Goal: Information Seeking & Learning: Learn about a topic

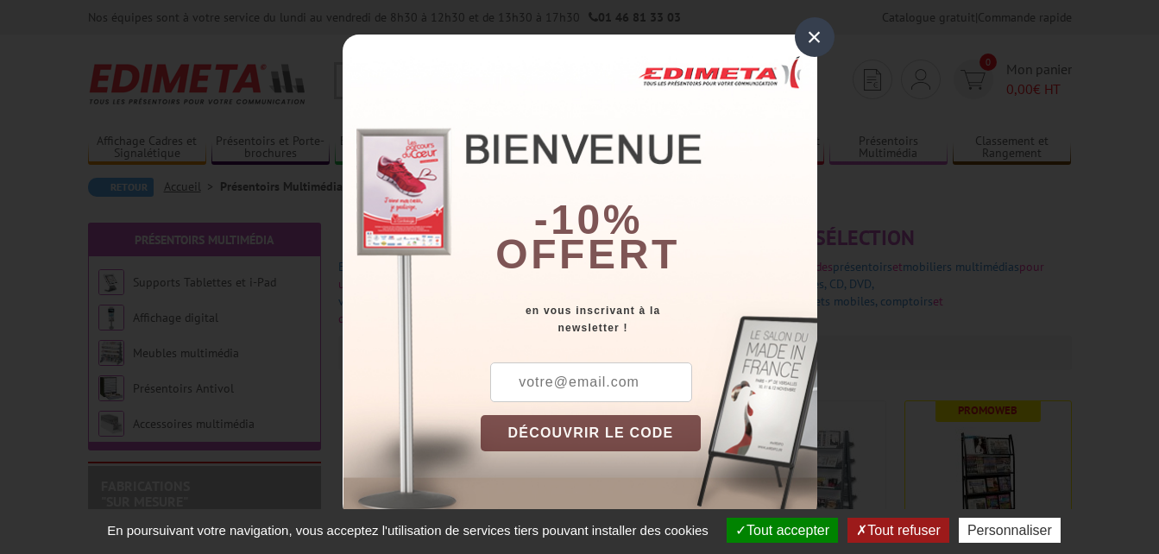
click at [811, 40] on div "×" at bounding box center [815, 37] width 40 height 40
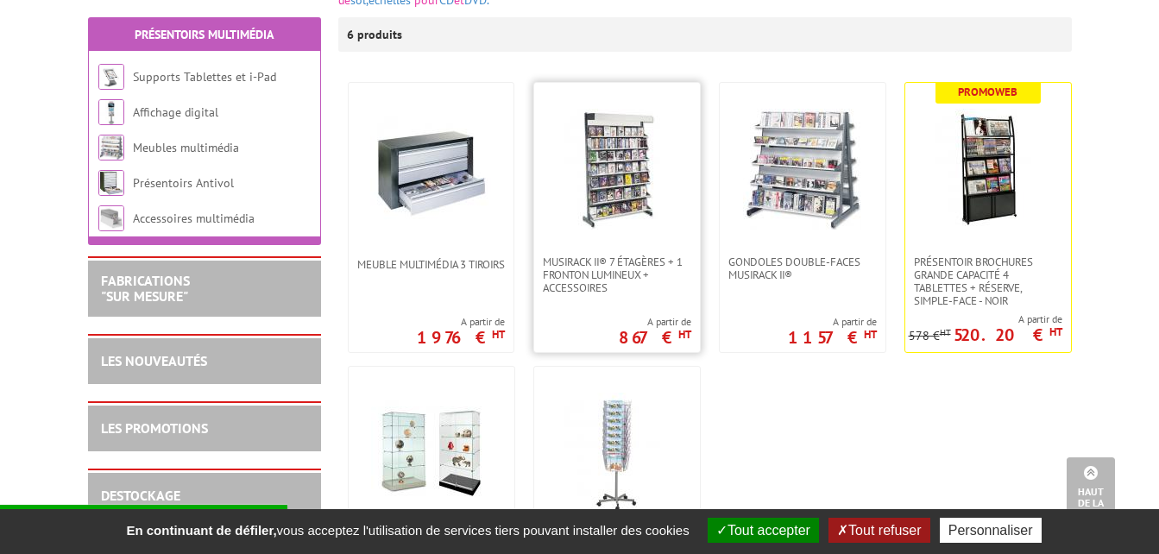
scroll to position [317, 0]
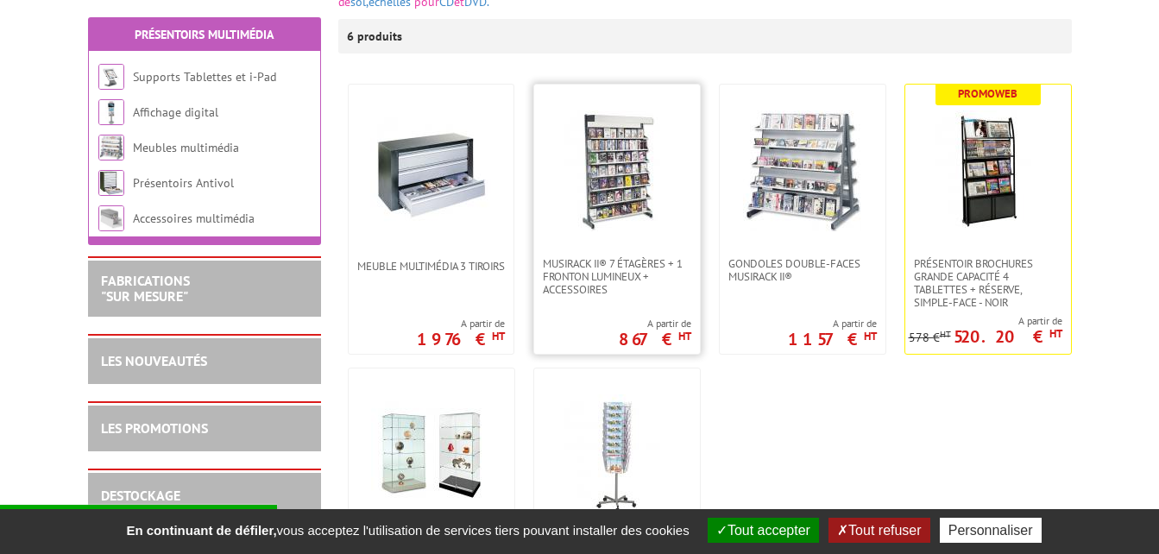
click at [614, 174] on img at bounding box center [617, 170] width 121 height 121
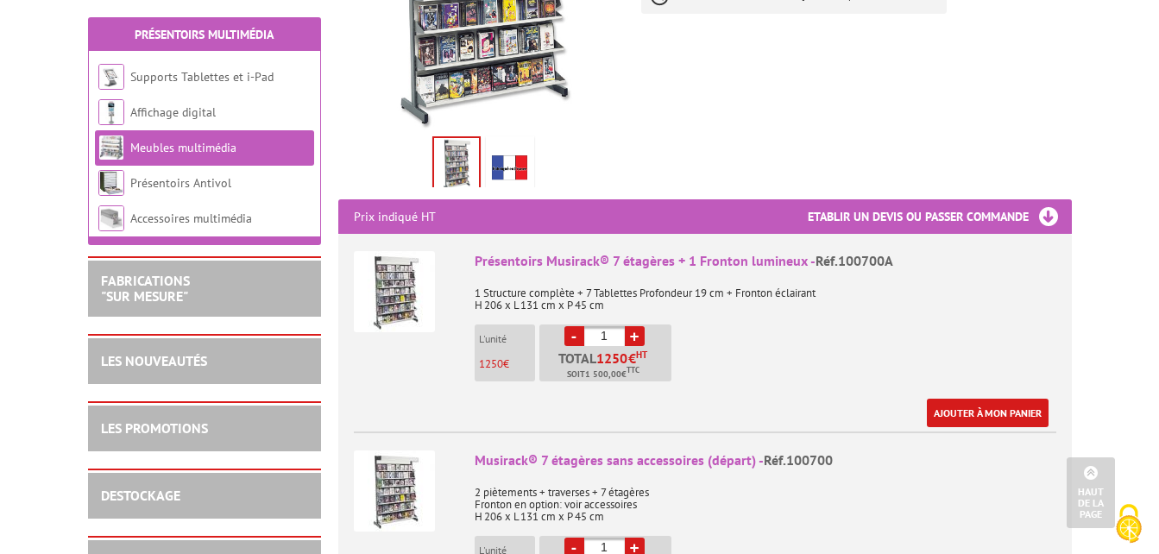
scroll to position [472, 0]
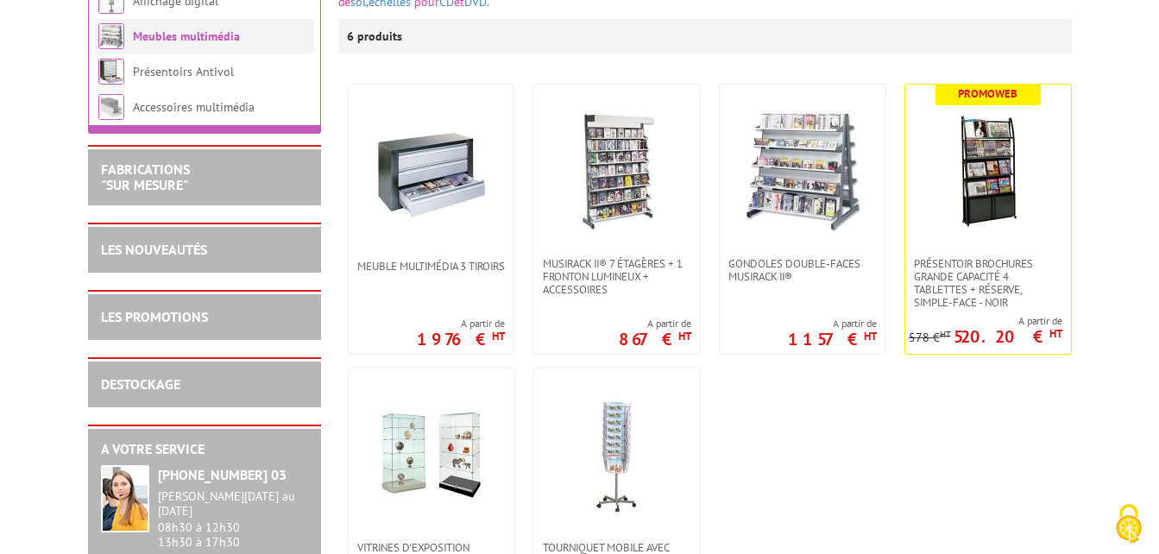
click at [206, 43] on link "Meubles multimédia" at bounding box center [186, 36] width 107 height 16
